Goal: Find specific fact: Find specific fact

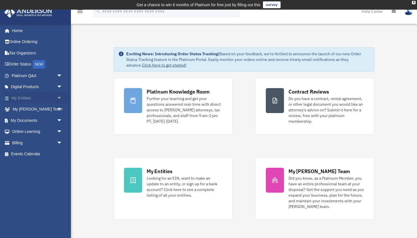
click at [51, 98] on link "My Entities arrow_drop_down" at bounding box center [37, 98] width 67 height 11
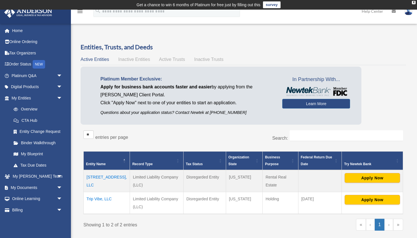
click at [95, 198] on td "Trip Vibe, LLC" at bounding box center [107, 203] width 46 height 22
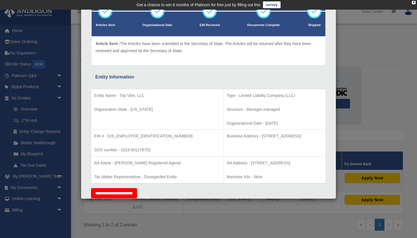
scroll to position [44, 0]
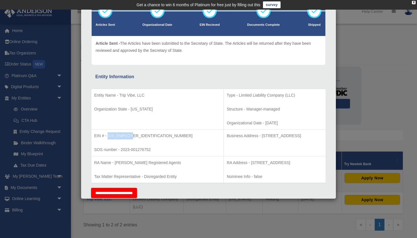
drag, startPoint x: 129, startPoint y: 135, endPoint x: 108, endPoint y: 135, distance: 21.3
click at [108, 135] on p "EIN # - [US_EMPLOYER_IDENTIFICATION_NUMBER]" at bounding box center [157, 136] width 127 height 7
copy p "[US_EMPLOYER_IDENTIFICATION_NUMBER]"
drag, startPoint x: 298, startPoint y: 136, endPoint x: 227, endPoint y: 135, distance: 71.6
click at [227, 135] on p "Business Address - [STREET_ADDRESS]" at bounding box center [275, 136] width 96 height 7
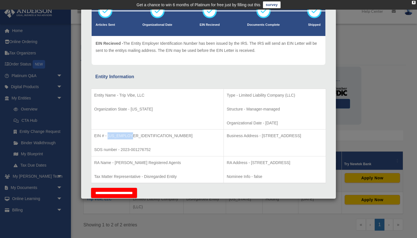
copy p "[STREET_ADDRESS]"
click at [388, 57] on div "Details × Articles Sent Organizational Date" at bounding box center [208, 119] width 417 height 238
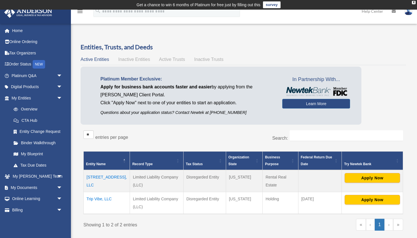
click at [98, 200] on td "Trip Vibe, LLC" at bounding box center [107, 203] width 46 height 22
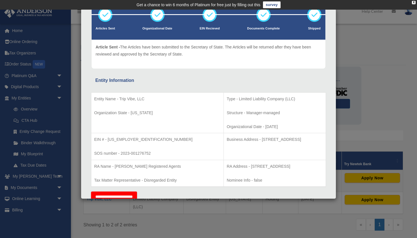
scroll to position [43, 0]
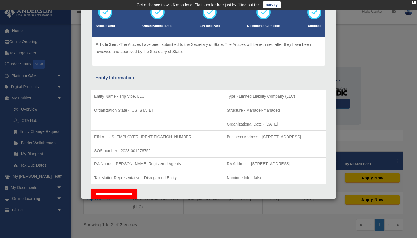
drag, startPoint x: 312, startPoint y: 163, endPoint x: 216, endPoint y: 164, distance: 96.5
click at [227, 164] on p "RA Address - [STREET_ADDRESS]" at bounding box center [275, 164] width 96 height 7
copy p "[STREET_ADDRESS]"
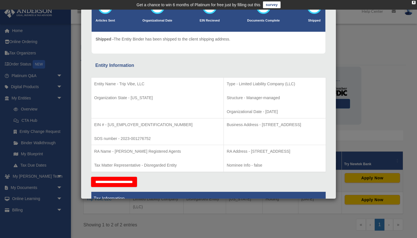
scroll to position [0, 0]
